Goal: Find specific page/section: Find specific page/section

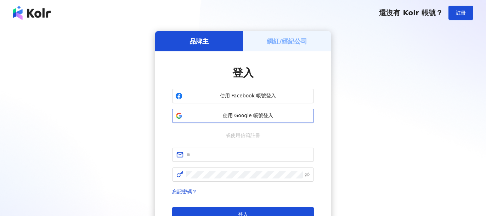
click at [255, 113] on span "使用 Google 帳號登入" at bounding box center [247, 115] width 125 height 7
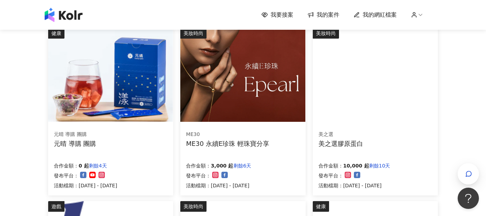
scroll to position [487, 0]
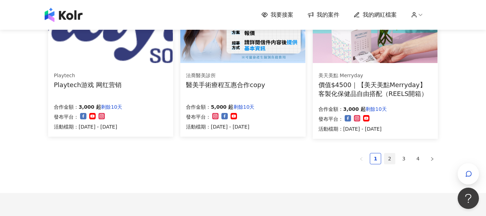
click at [390, 158] on link "2" at bounding box center [389, 158] width 11 height 11
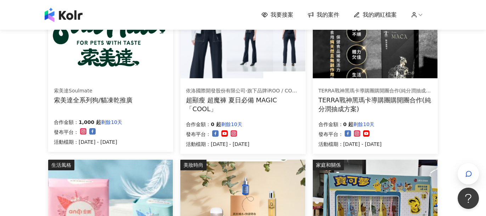
scroll to position [0, 0]
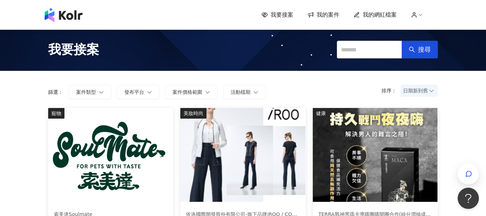
click at [320, 15] on span "我的案件" at bounding box center [328, 15] width 23 height 8
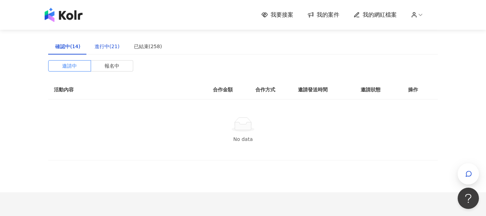
click at [102, 46] on div "進行中(21)" at bounding box center [107, 46] width 25 height 8
